Goal: Navigation & Orientation: Find specific page/section

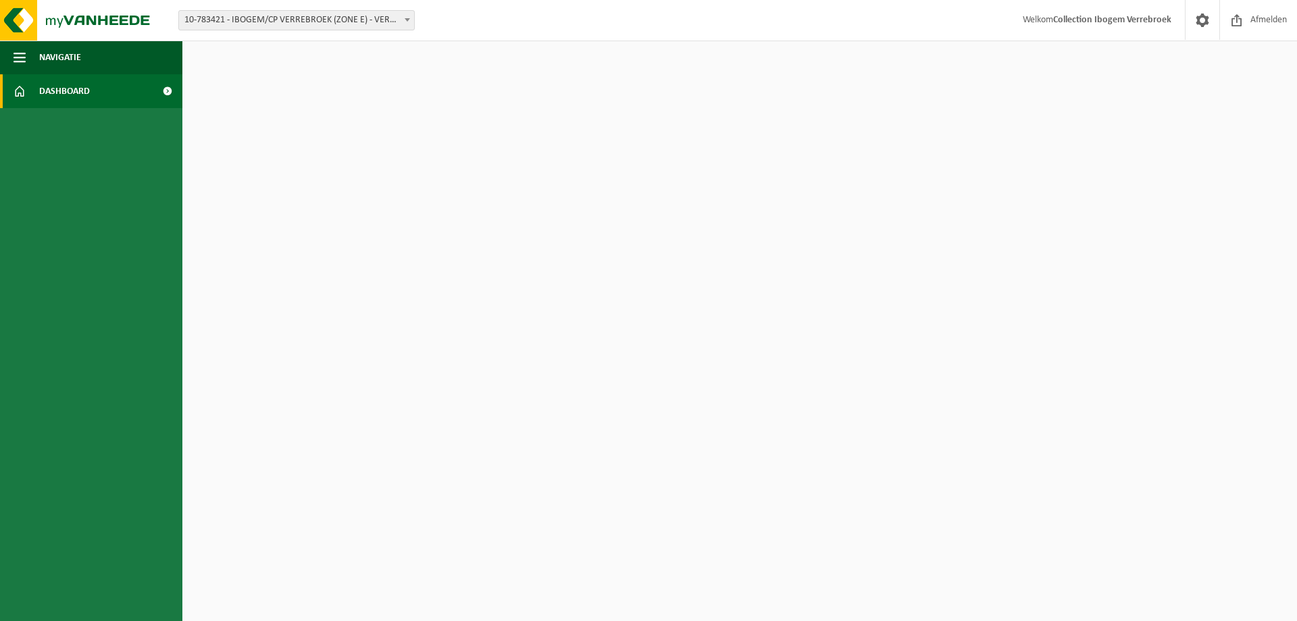
click at [120, 84] on link "Dashboard" at bounding box center [91, 91] width 182 height 34
click at [93, 64] on button "Navigatie" at bounding box center [91, 58] width 182 height 34
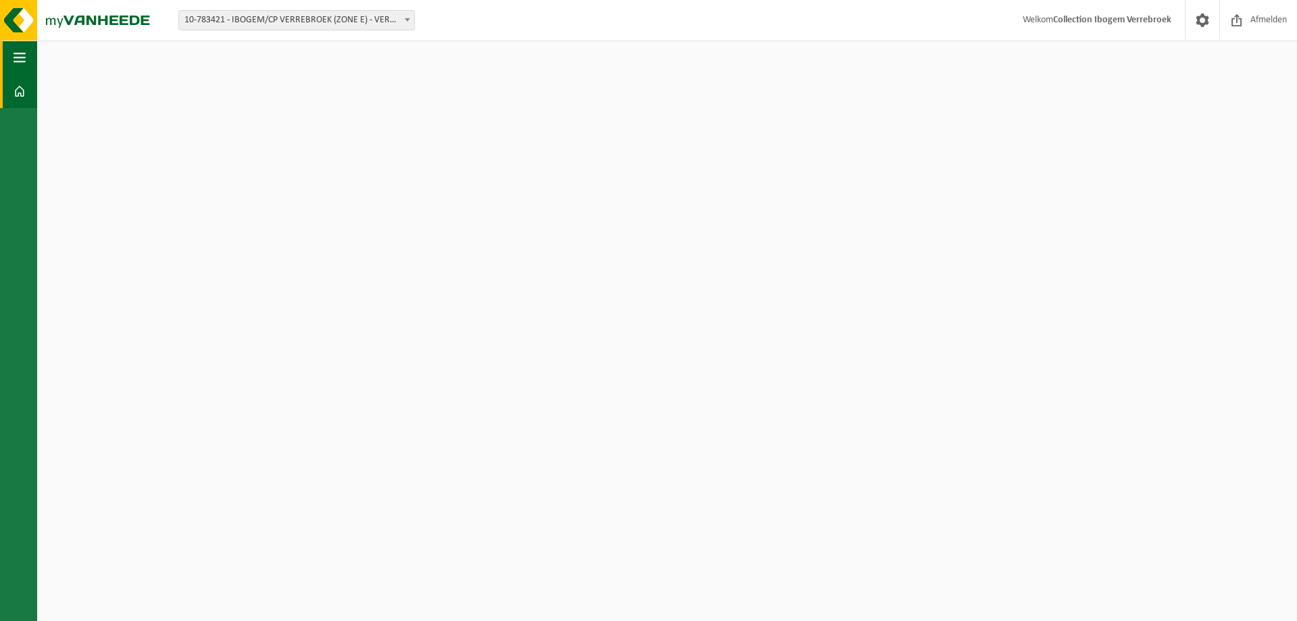
click at [30, 55] on button "Navigatie" at bounding box center [18, 58] width 37 height 34
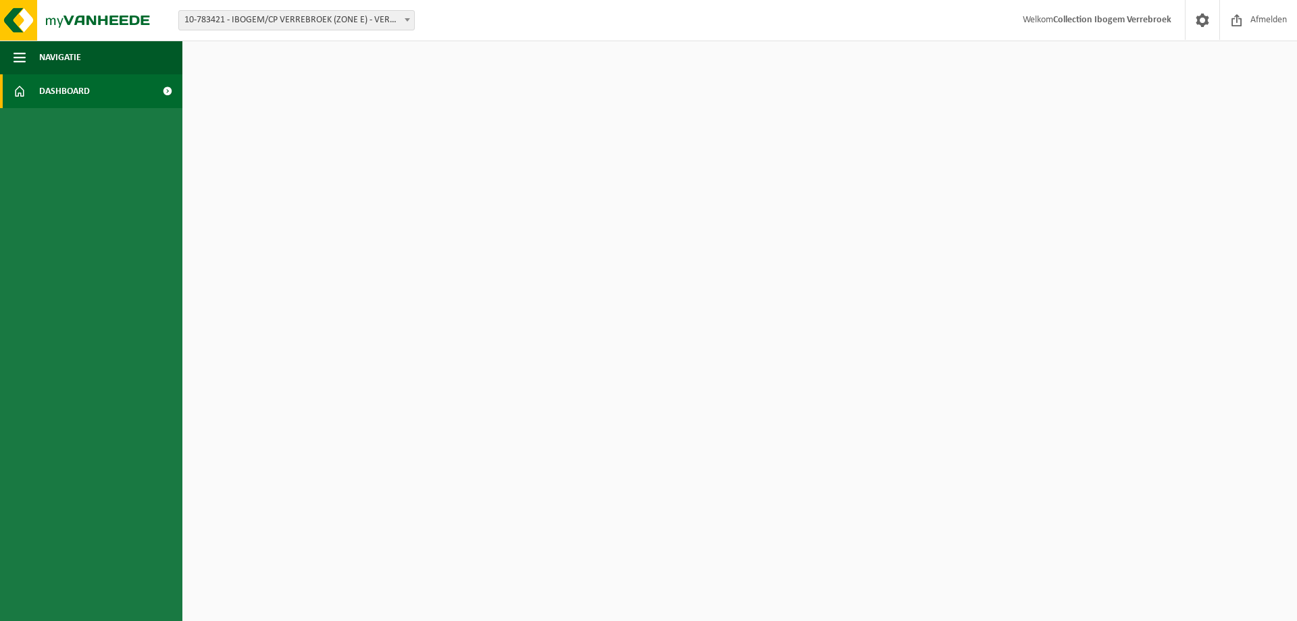
click at [89, 99] on span "Dashboard" at bounding box center [64, 91] width 51 height 34
click at [534, 245] on html "Vestiging: 10-783421 - IBOGEM/CP VERREBROEK (ZONE E) - VERREBROEK 10-783421 - I…" at bounding box center [648, 310] width 1297 height 621
